Goal: Navigation & Orientation: Find specific page/section

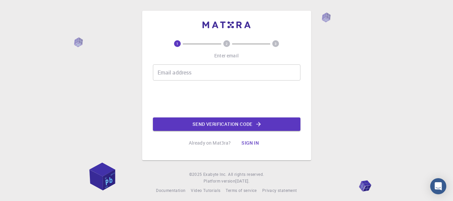
click at [89, 12] on div "1 2 3 Enter email Email address Email address Send verification code Already on…" at bounding box center [226, 102] width 453 height 204
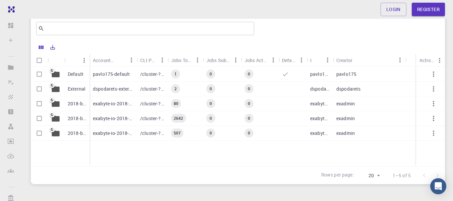
scroll to position [67, 0]
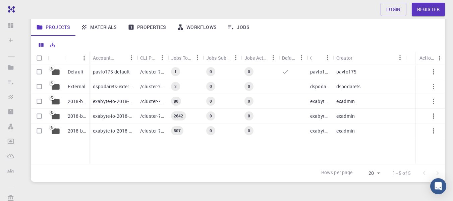
click at [56, 24] on link "Projects" at bounding box center [53, 26] width 45 height 17
